Goal: Transaction & Acquisition: Obtain resource

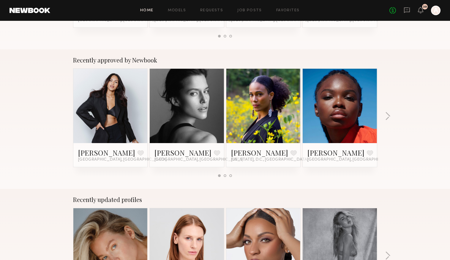
scroll to position [289, 0]
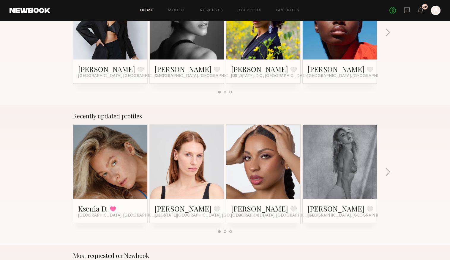
click at [345, 166] on link at bounding box center [340, 162] width 36 height 74
click at [387, 170] on button "button" at bounding box center [388, 173] width 6 height 10
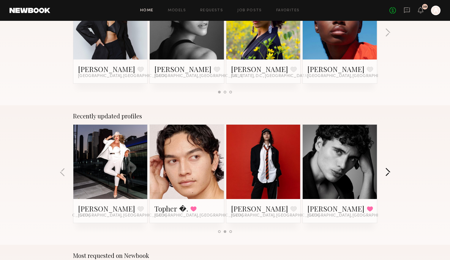
click at [387, 170] on button "button" at bounding box center [388, 173] width 6 height 10
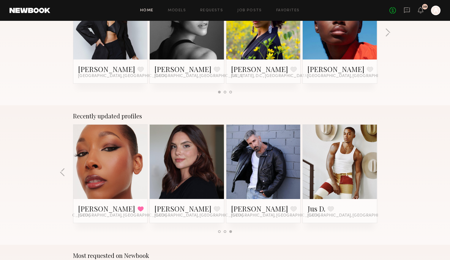
click at [387, 170] on div "Recently updated profiles Ksenia D. Favorited Los Angeles, CA Alena S. Favorite…" at bounding box center [225, 174] width 450 height 139
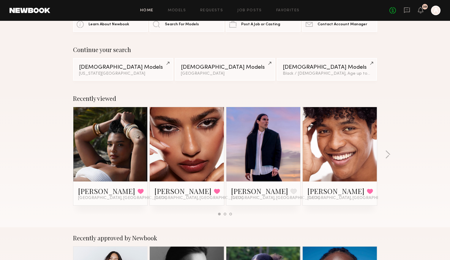
scroll to position [0, 0]
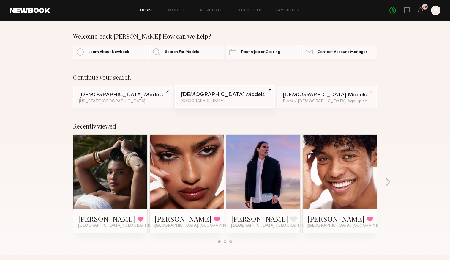
click at [205, 98] on link "Female Models Los Angeles" at bounding box center [225, 96] width 100 height 23
click at [138, 98] on link "Female Models New York City" at bounding box center [123, 96] width 100 height 23
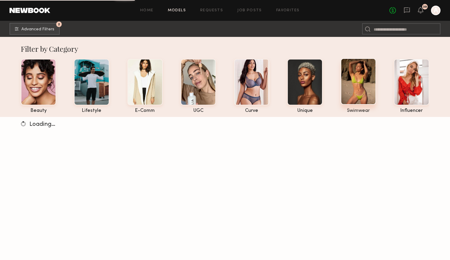
click at [357, 78] on div at bounding box center [358, 81] width 35 height 46
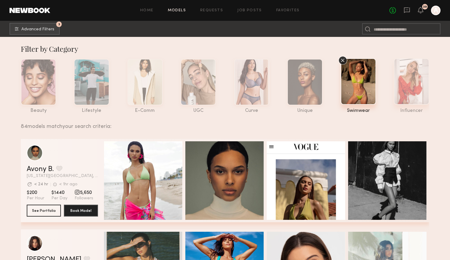
click at [406, 95] on div at bounding box center [411, 81] width 35 height 46
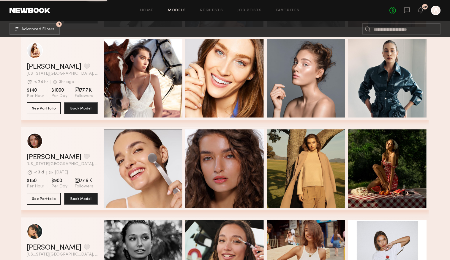
scroll to position [2062, 0]
